Goal: Task Accomplishment & Management: Manage account settings

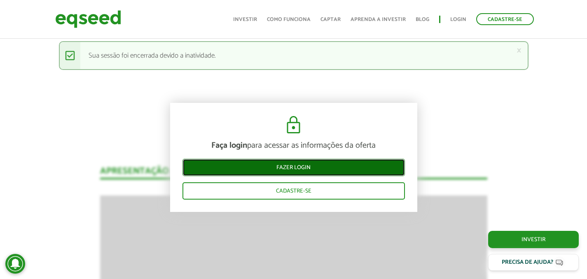
click at [356, 162] on link "Fazer login" at bounding box center [293, 167] width 222 height 17
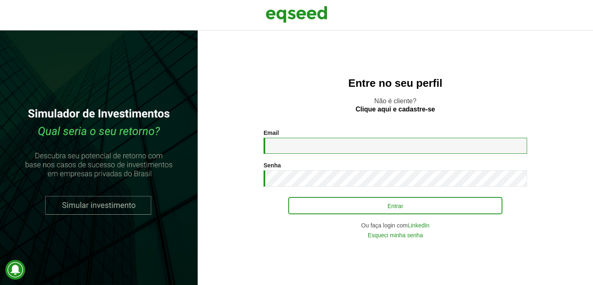
type input "**********"
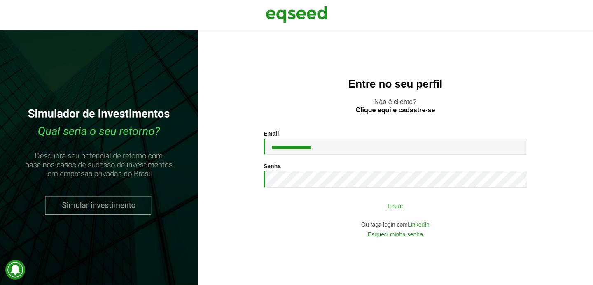
click at [351, 210] on button "Entrar" at bounding box center [395, 206] width 214 height 16
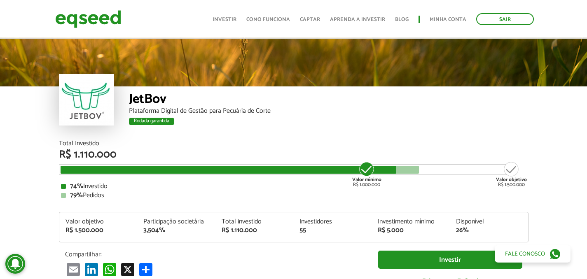
scroll to position [849, 0]
